Goal: Transaction & Acquisition: Purchase product/service

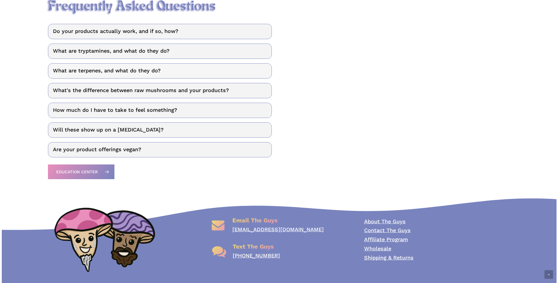
scroll to position [823, 0]
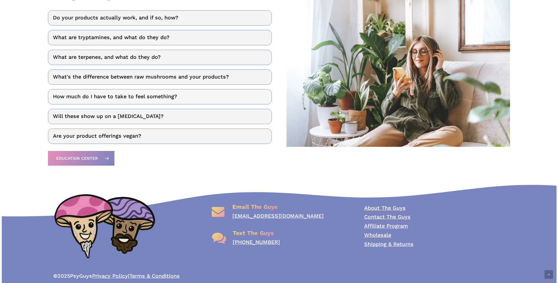
click at [116, 101] on link "How much do I have to take to feel something?" at bounding box center [159, 96] width 223 height 15
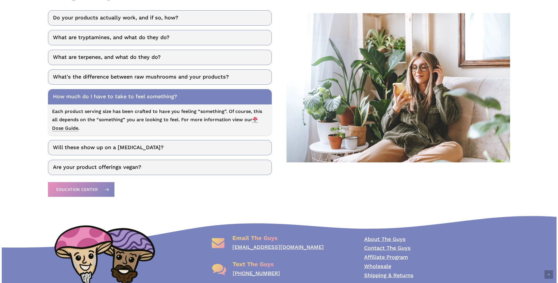
click at [69, 131] on span "Dose Guide" at bounding box center [155, 124] width 206 height 14
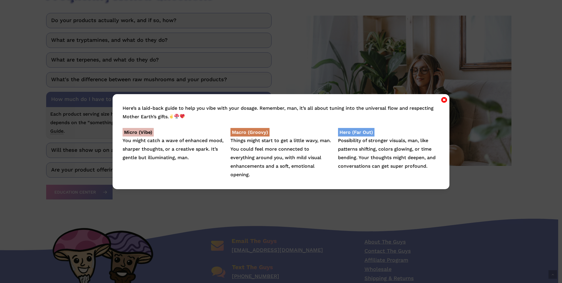
click at [445, 98] on icon "Close" at bounding box center [444, 99] width 6 height 7
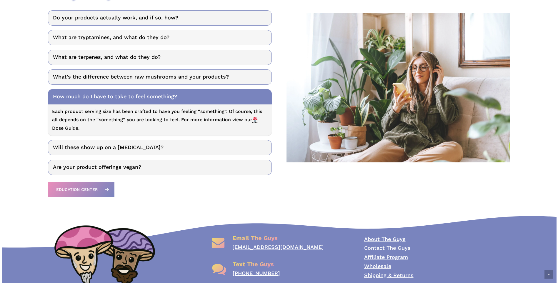
click at [168, 45] on link "What are tryptamines, and what do they do?" at bounding box center [159, 37] width 223 height 15
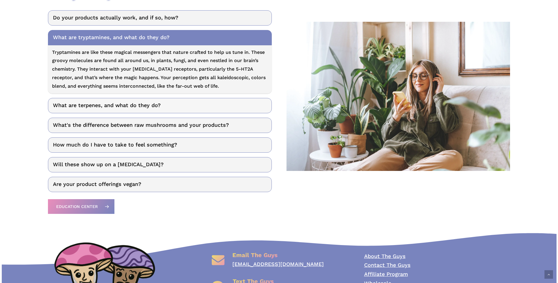
click at [181, 106] on link "What are terpenes, and what do they do?" at bounding box center [159, 105] width 223 height 15
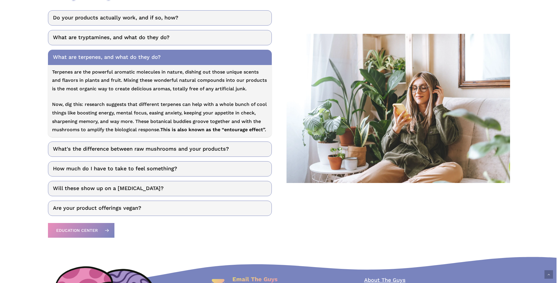
click at [107, 211] on link "Are your product offerings vegan?" at bounding box center [159, 208] width 223 height 15
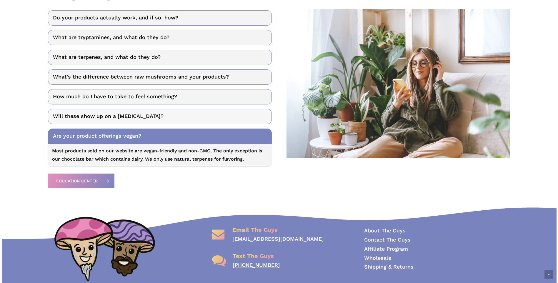
click at [156, 116] on link "Will these show up on a drug test?" at bounding box center [159, 116] width 223 height 15
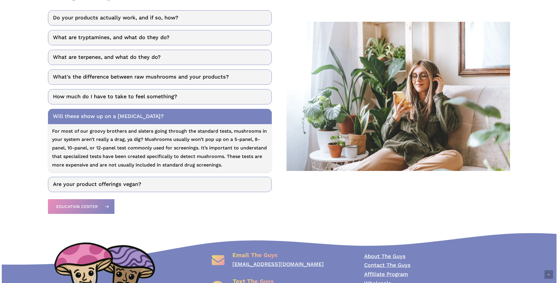
click at [154, 116] on link "Will these show up on a drug test?" at bounding box center [159, 116] width 223 height 15
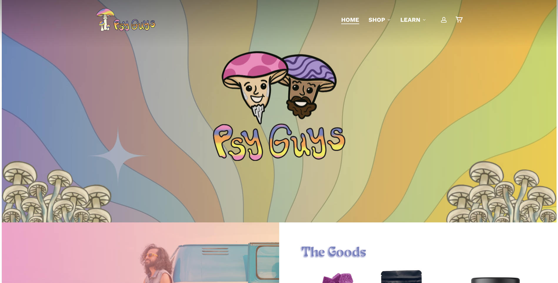
scroll to position [0, 0]
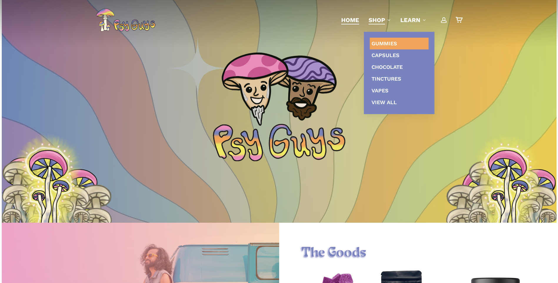
click at [389, 43] on span "Gummies" at bounding box center [384, 43] width 26 height 6
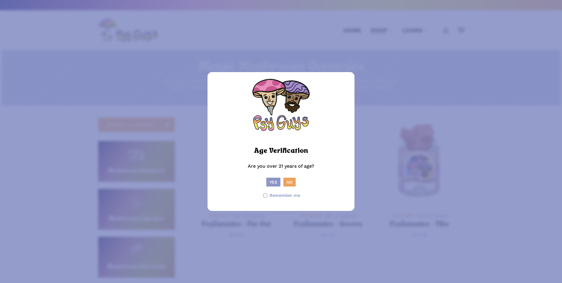
click at [270, 183] on button "Yes" at bounding box center [273, 182] width 14 height 9
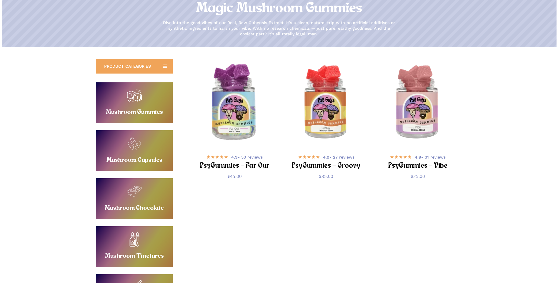
scroll to position [59, 0]
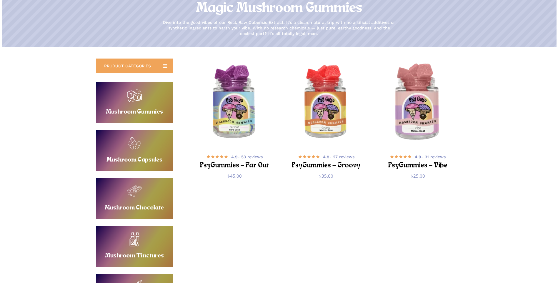
click at [419, 137] on img "PsyGummies - Vibe" at bounding box center [417, 102] width 89 height 89
